Goal: Task Accomplishment & Management: Use online tool/utility

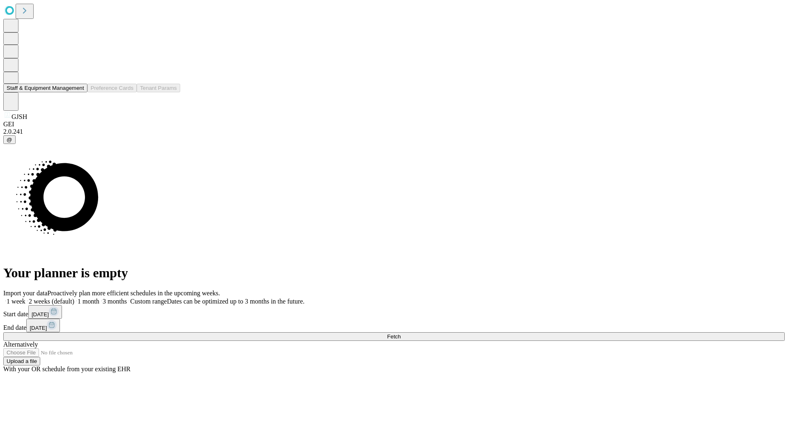
click at [78, 92] on button "Staff & Equipment Management" at bounding box center [45, 88] width 84 height 9
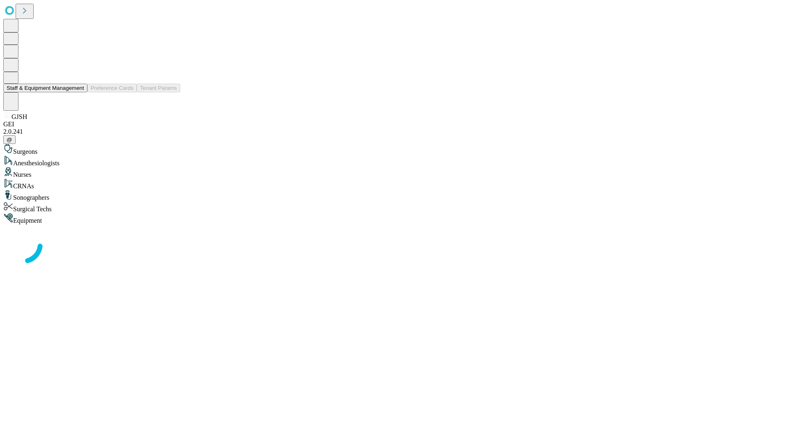
click at [78, 92] on button "Staff & Equipment Management" at bounding box center [45, 88] width 84 height 9
